Goal: Task Accomplishment & Management: Manage account settings

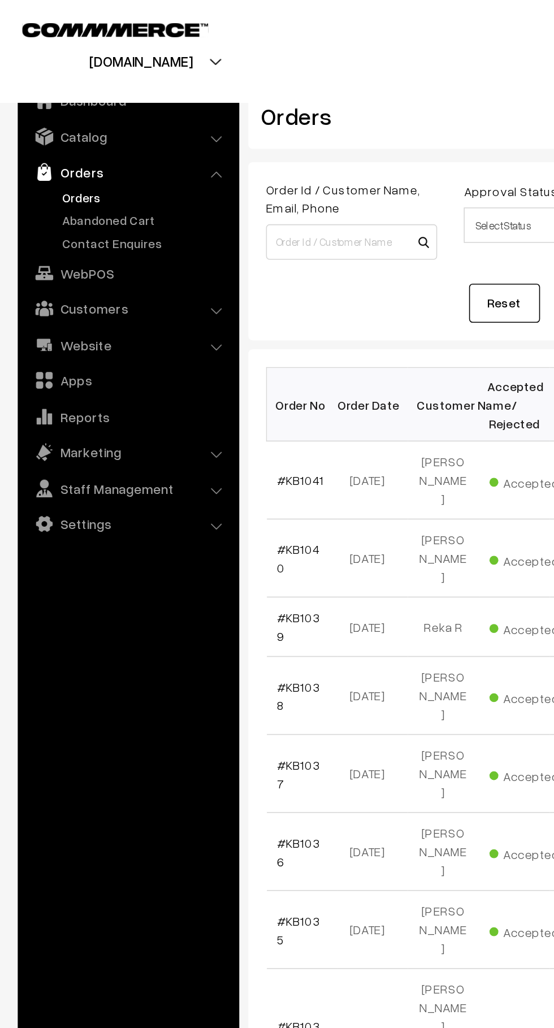
click at [98, 136] on link "Abandoned Cart" at bounding box center [93, 140] width 112 height 12
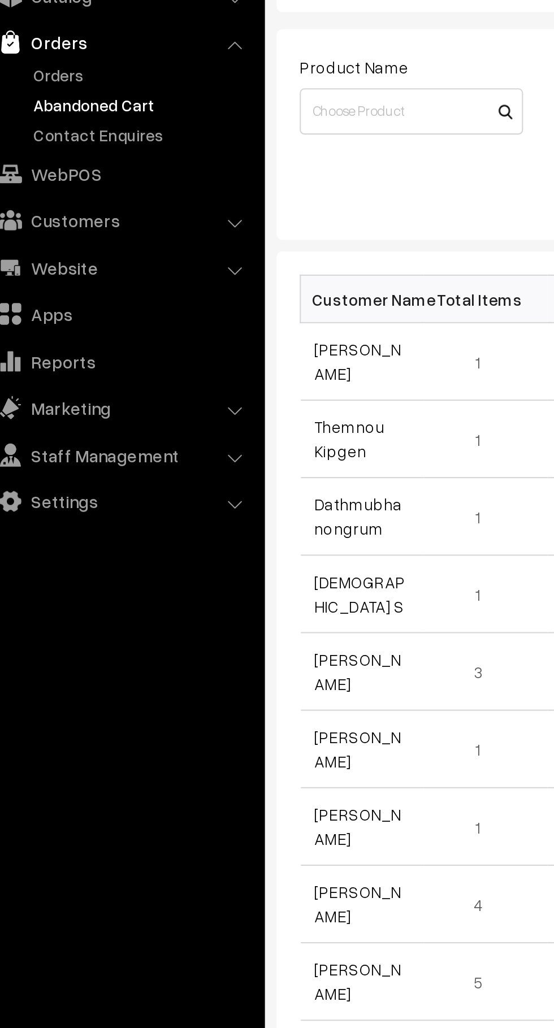
click at [206, 267] on link "[PERSON_NAME]" at bounding box center [198, 265] width 42 height 21
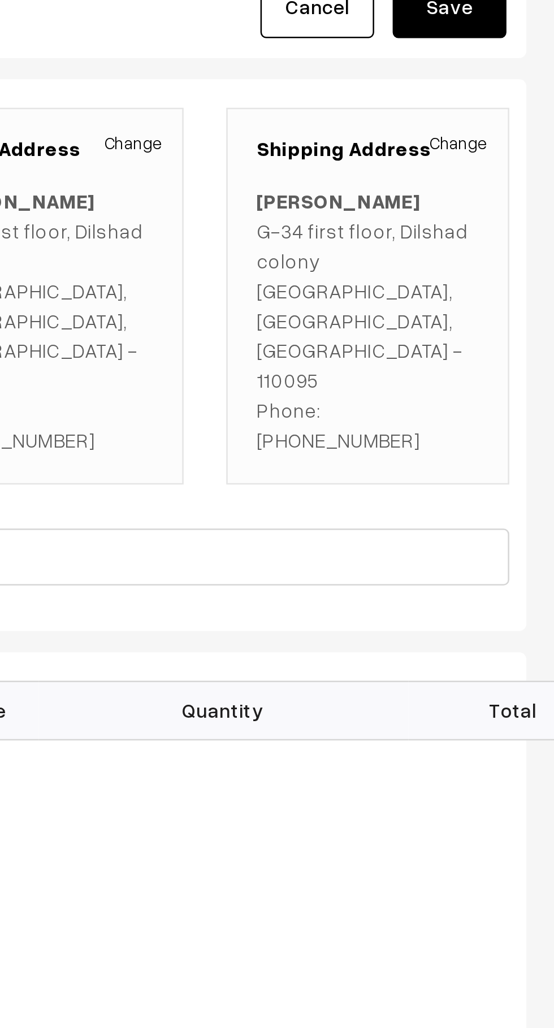
scroll to position [2, 0]
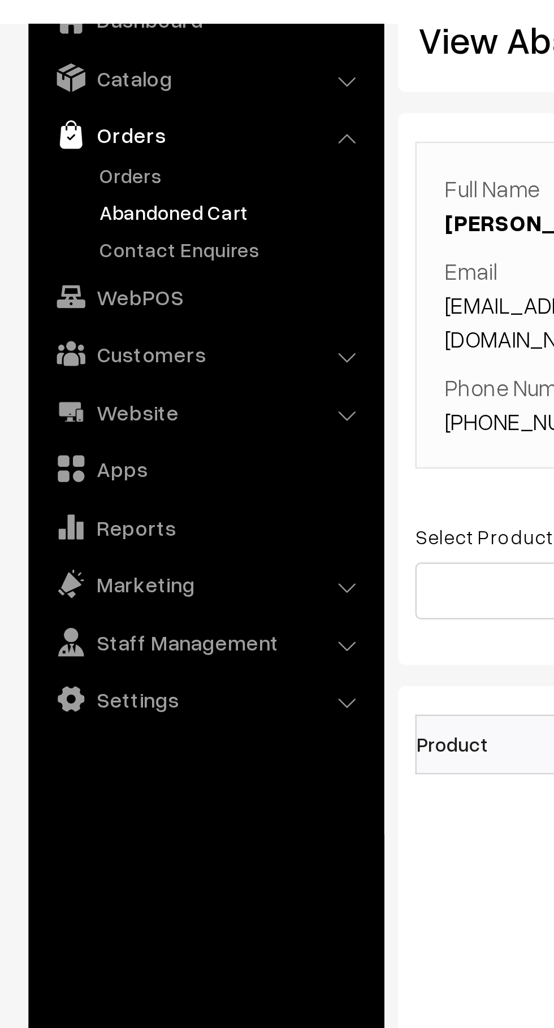
click at [107, 196] on link "Customers" at bounding box center [81, 196] width 134 height 20
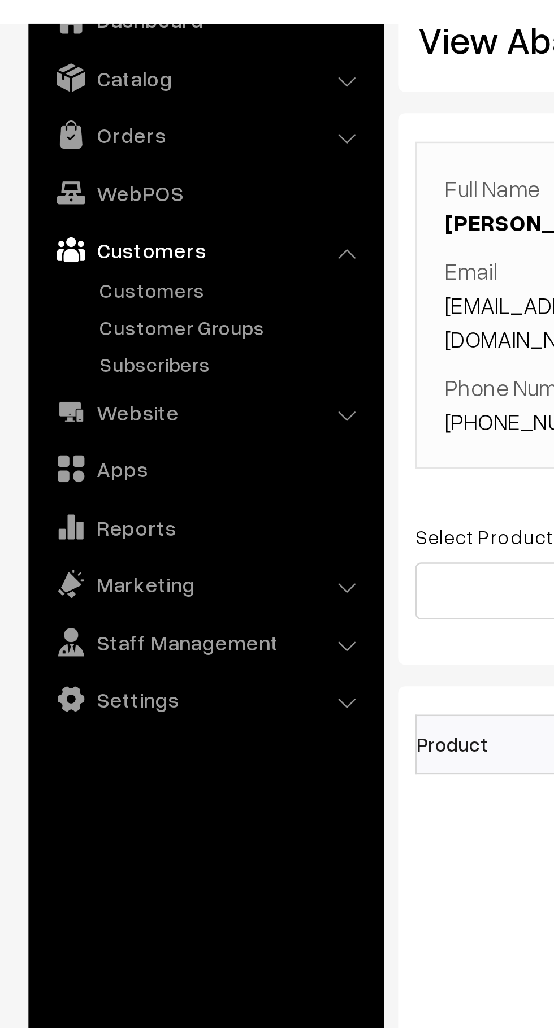
click at [130, 113] on link "Orders" at bounding box center [81, 109] width 134 height 20
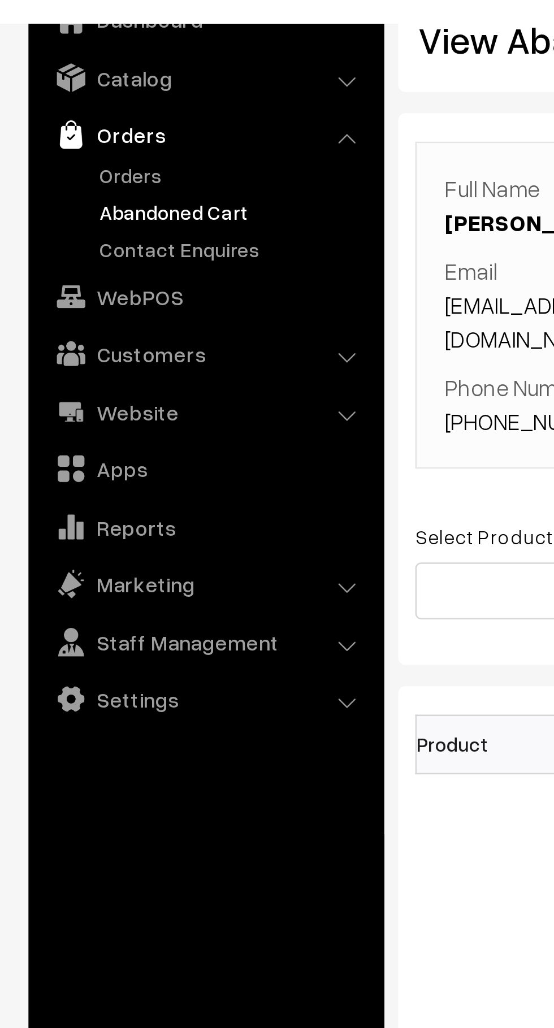
click at [66, 123] on link "Orders" at bounding box center [93, 126] width 112 height 12
